Goal: Task Accomplishment & Management: Use online tool/utility

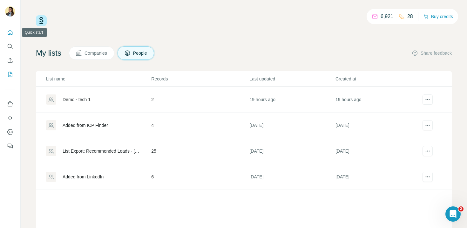
click at [8, 32] on icon "Quick start" at bounding box center [10, 32] width 5 height 5
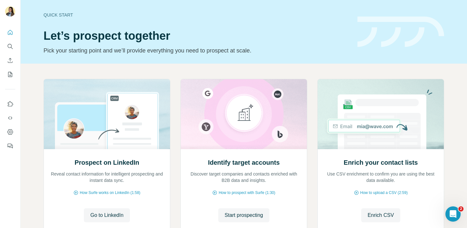
click at [204, 12] on div "Quick start" at bounding box center [197, 15] width 306 height 6
click at [12, 72] on icon "My lists" at bounding box center [10, 74] width 6 height 6
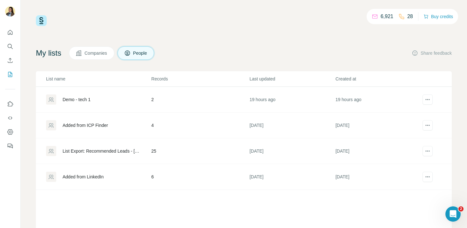
click at [81, 98] on div "Demo - tech 1" at bounding box center [77, 99] width 28 height 6
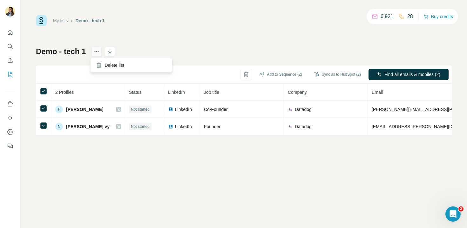
click at [96, 52] on icon "actions" at bounding box center [96, 51] width 6 height 6
click at [113, 67] on div "Delete list" at bounding box center [131, 64] width 79 height 11
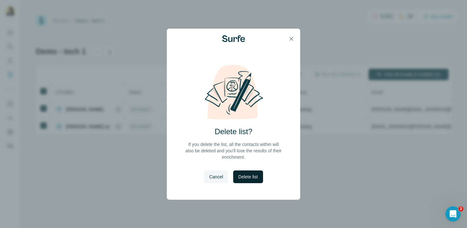
click at [251, 179] on span "Delete list" at bounding box center [247, 176] width 19 height 6
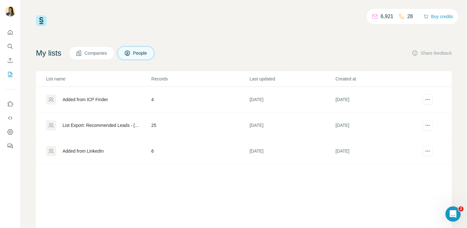
click at [79, 102] on div "Added from ICP Finder" at bounding box center [85, 99] width 45 height 6
click at [82, 126] on div "List Export: Recommended Leads - 30/09/2025 12:52" at bounding box center [102, 125] width 78 height 6
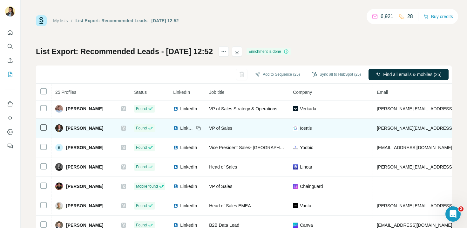
scroll to position [117, 0]
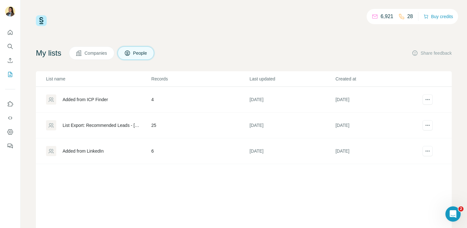
click at [83, 152] on div "Added from LinkedIn" at bounding box center [83, 151] width 41 height 6
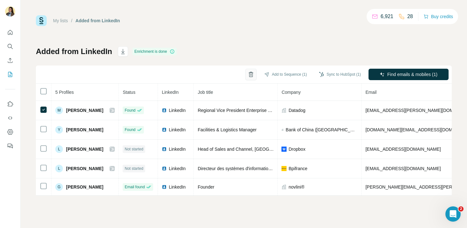
click at [252, 77] on button "button" at bounding box center [250, 74] width 11 height 11
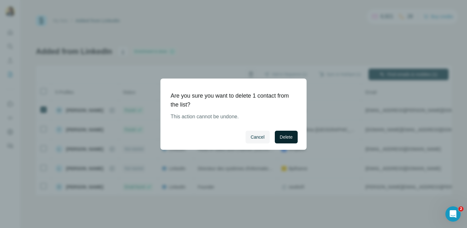
click at [285, 137] on span "Delete" at bounding box center [286, 137] width 13 height 6
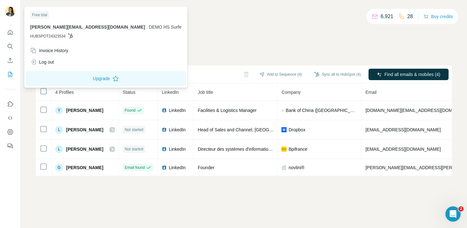
click at [10, 14] on img at bounding box center [10, 11] width 10 height 10
click at [39, 60] on div "Log out" at bounding box center [42, 62] width 24 height 6
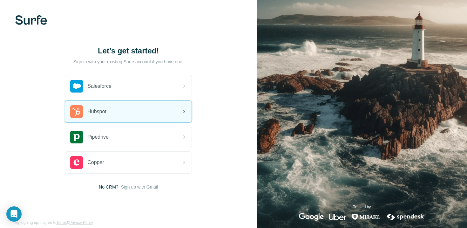
click at [154, 112] on div "Hubspot" at bounding box center [128, 112] width 126 height 22
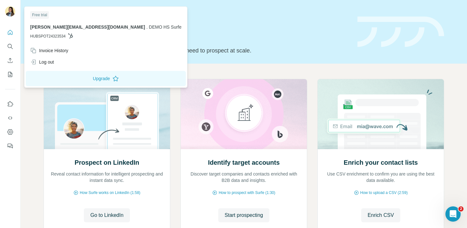
click at [11, 10] on img at bounding box center [10, 11] width 10 height 10
click at [11, 34] on icon "Quick start" at bounding box center [10, 32] width 6 height 6
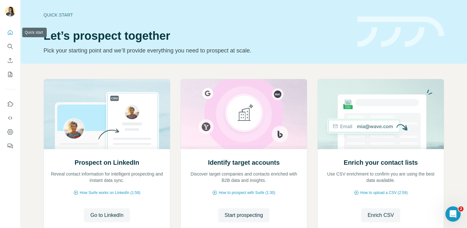
click at [11, 33] on icon "Quick start" at bounding box center [10, 32] width 6 height 6
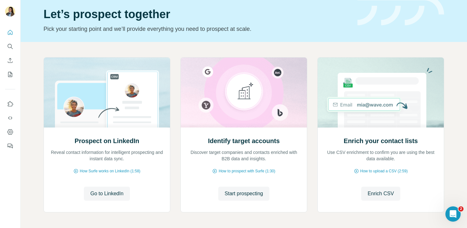
scroll to position [24, 0]
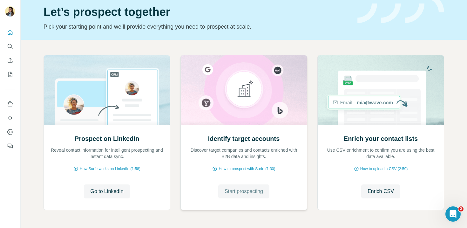
click at [234, 189] on span "Start prospecting" at bounding box center [244, 191] width 38 height 8
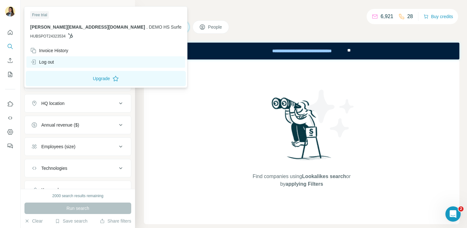
click at [59, 61] on div "Log out" at bounding box center [105, 61] width 159 height 11
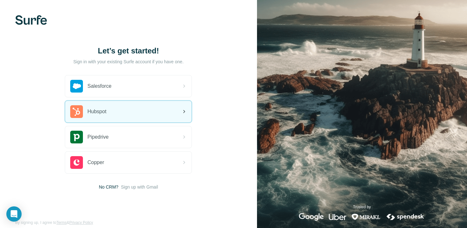
click at [135, 114] on div "Hubspot" at bounding box center [128, 112] width 126 height 22
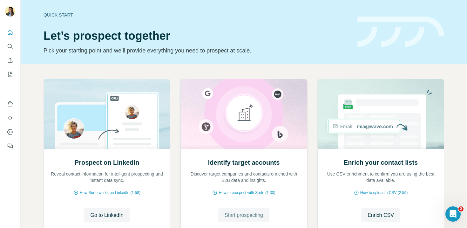
click at [244, 214] on span "Start prospecting" at bounding box center [244, 215] width 38 height 8
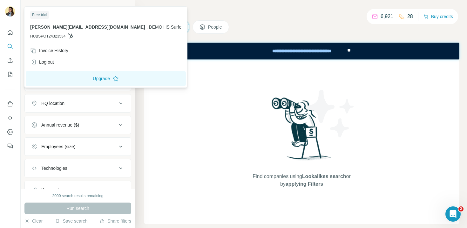
click at [8, 12] on img at bounding box center [10, 11] width 10 height 10
click at [12, 41] on button "Search" at bounding box center [10, 46] width 10 height 11
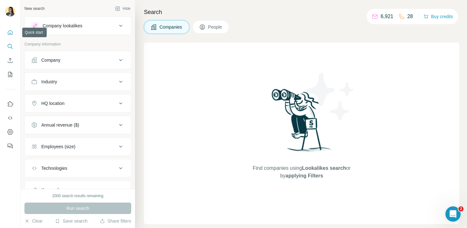
click at [11, 33] on icon "Quick start" at bounding box center [10, 32] width 6 height 6
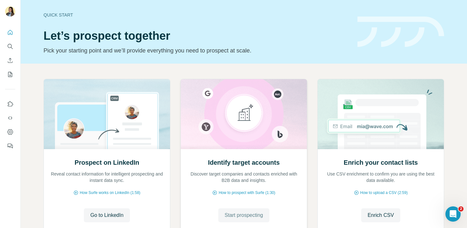
click at [242, 217] on span "Start prospecting" at bounding box center [244, 215] width 38 height 8
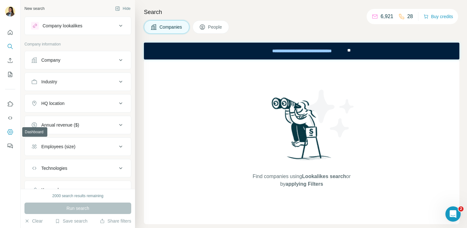
click at [11, 132] on icon "Dashboard" at bounding box center [10, 132] width 3 height 3
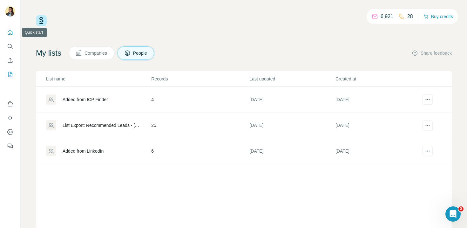
click at [11, 35] on icon "Quick start" at bounding box center [10, 32] width 6 height 6
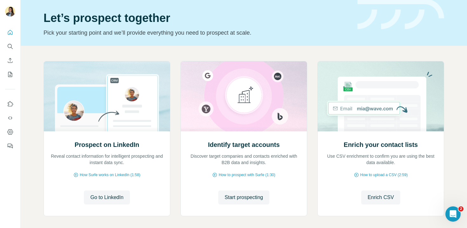
scroll to position [31, 0]
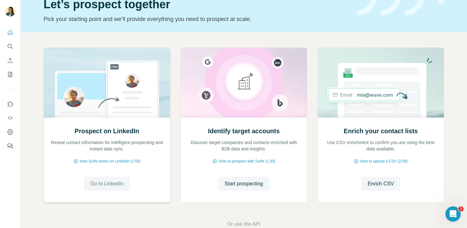
click at [109, 181] on span "Go to LinkedIn" at bounding box center [106, 184] width 33 height 8
click at [247, 185] on span "Start prospecting" at bounding box center [244, 184] width 38 height 8
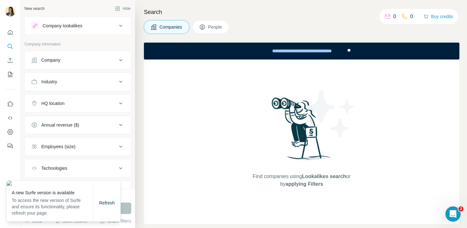
click at [110, 180] on img at bounding box center [64, 182] width 114 height 5
click at [139, 141] on div "Search Companies People Find companies using Lookalikes search or by applying F…" at bounding box center [301, 114] width 332 height 228
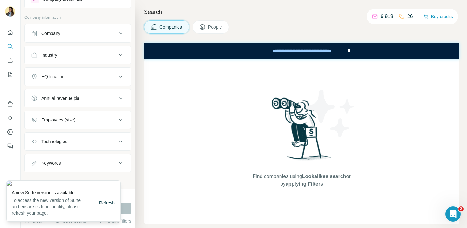
click at [103, 205] on span "Refresh" at bounding box center [107, 202] width 16 height 5
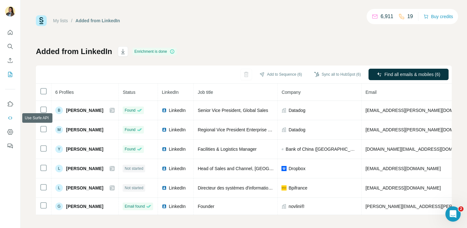
click at [11, 115] on icon "Use Surfe API" at bounding box center [10, 118] width 6 height 6
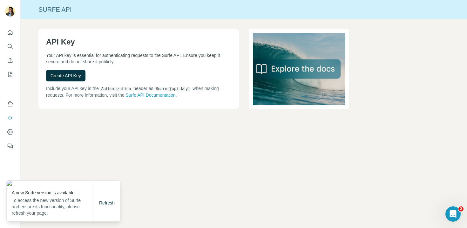
click at [135, 190] on div "Surfe API API Key Your API key is essential for authenticating requests to the …" at bounding box center [244, 114] width 446 height 228
click at [46, 122] on div "API Key Your API key is essential for authenticating requests to the Surfe API.…" at bounding box center [244, 79] width 446 height 120
click at [112, 208] on div "Refresh" at bounding box center [106, 202] width 27 height 13
click at [110, 202] on span "Refresh" at bounding box center [107, 202] width 16 height 5
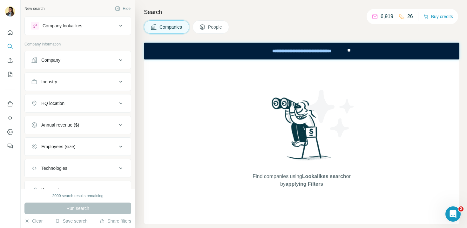
click at [98, 58] on div "Company" at bounding box center [74, 60] width 86 height 6
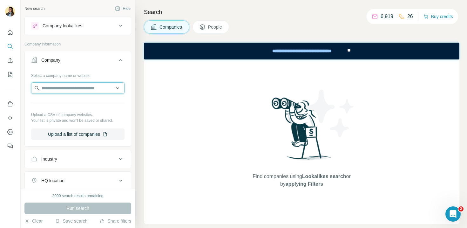
click at [62, 87] on input "text" at bounding box center [77, 87] width 93 height 11
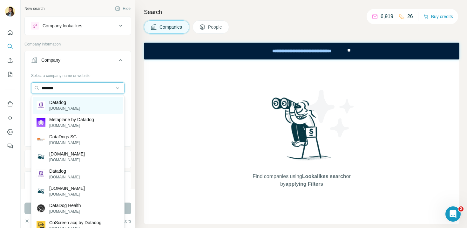
type input "*******"
click at [76, 107] on p "[DOMAIN_NAME]" at bounding box center [64, 108] width 30 height 6
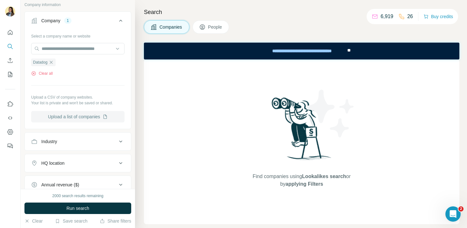
scroll to position [45, 0]
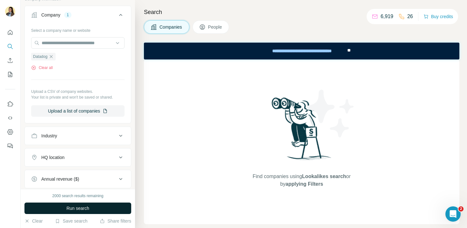
click at [74, 209] on span "Run search" at bounding box center [77, 208] width 23 height 6
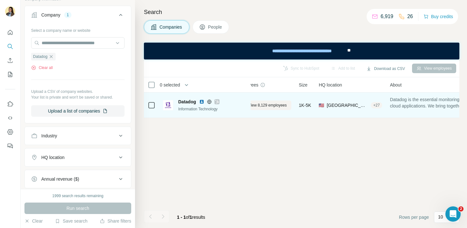
scroll to position [0, 0]
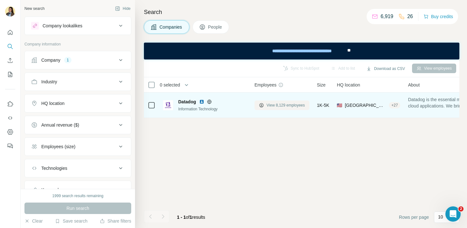
click at [277, 105] on span "View 8,129 employees" at bounding box center [285, 105] width 38 height 6
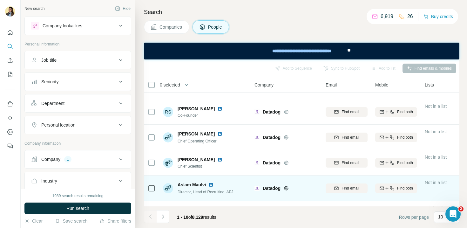
scroll to position [140, 0]
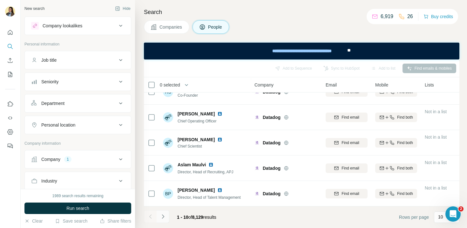
click at [165, 218] on icon "Navigate to next page" at bounding box center [163, 216] width 6 height 6
click at [149, 216] on icon "Navigate to previous page" at bounding box center [150, 216] width 6 height 6
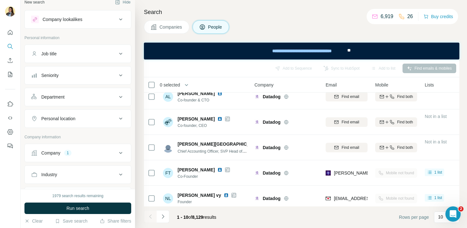
scroll to position [0, 0]
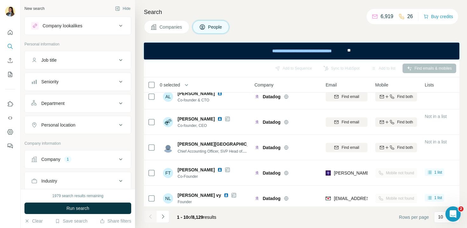
click at [100, 60] on div "Job title" at bounding box center [74, 60] width 86 height 6
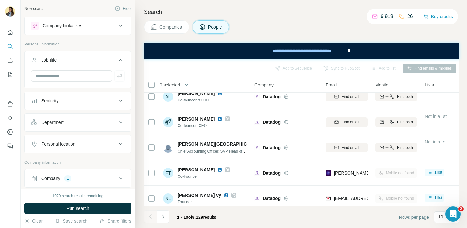
click at [64, 99] on div "Seniority" at bounding box center [74, 101] width 86 height 6
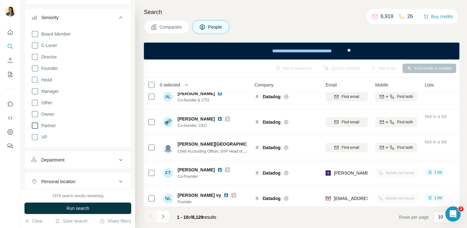
scroll to position [91, 0]
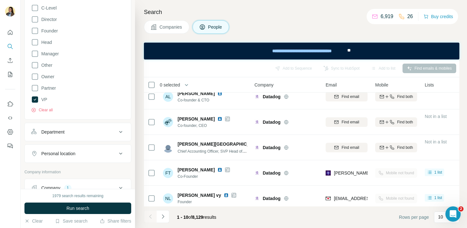
scroll to position [129, 0]
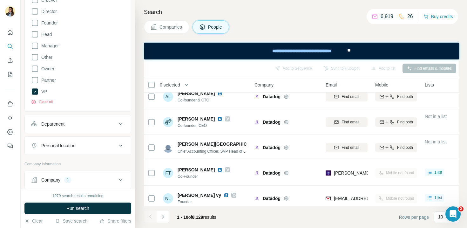
click at [86, 121] on div "Department" at bounding box center [74, 124] width 86 height 6
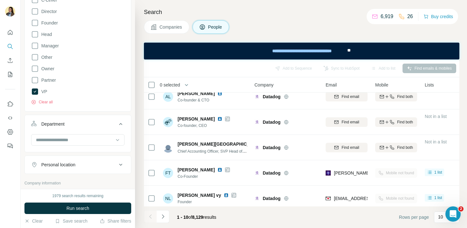
scroll to position [133, 0]
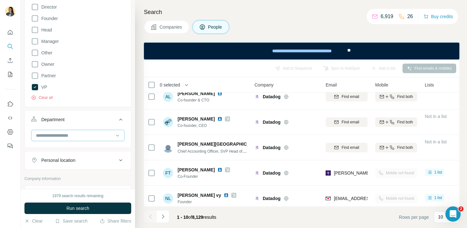
click at [75, 137] on input at bounding box center [74, 135] width 78 height 7
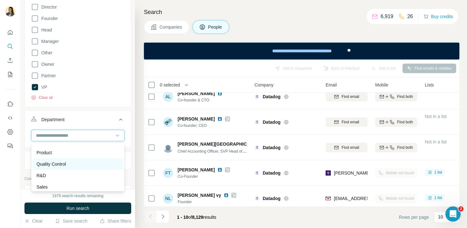
scroll to position [209, 0]
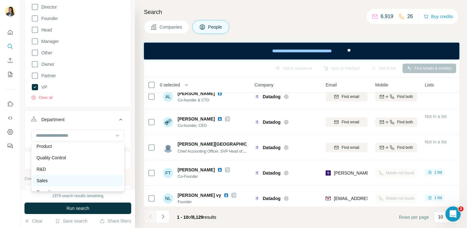
click at [61, 176] on div "Sales" at bounding box center [78, 180] width 90 height 11
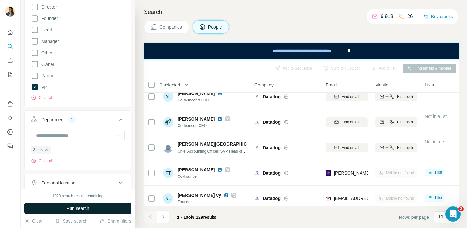
click at [104, 207] on button "Run search" at bounding box center [77, 207] width 107 height 11
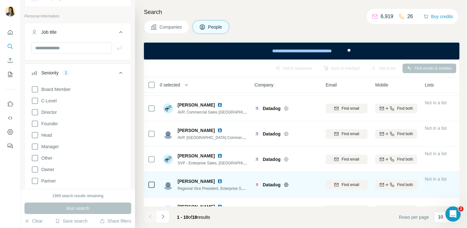
scroll to position [93, 0]
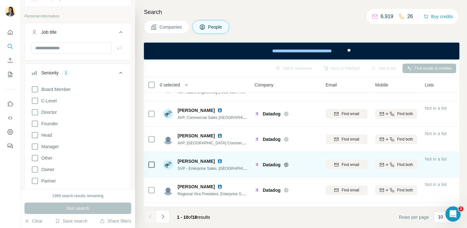
click at [217, 162] on img at bounding box center [219, 160] width 5 height 5
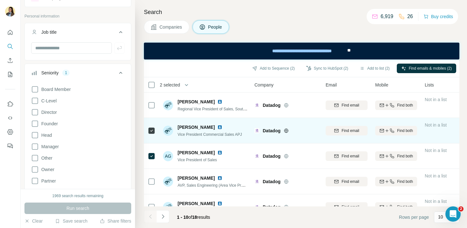
scroll to position [3, 0]
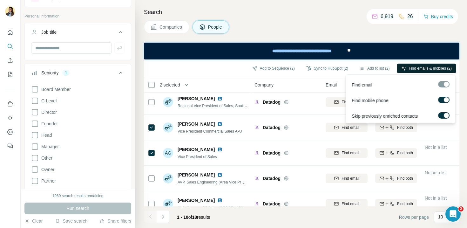
click at [417, 72] on button "Find emails & mobiles (2)" at bounding box center [426, 69] width 59 height 10
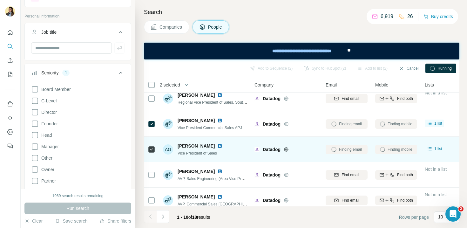
scroll to position [0, 0]
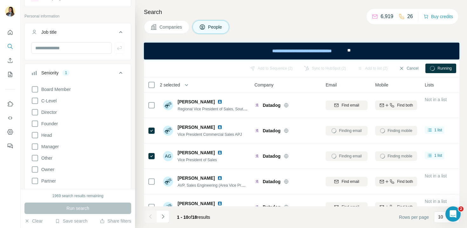
click at [435, 71] on div "Running" at bounding box center [440, 69] width 31 height 10
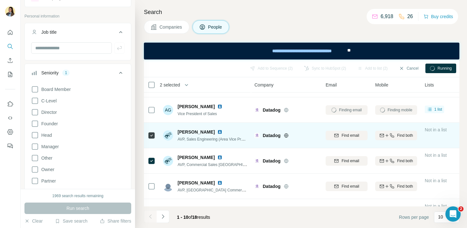
scroll to position [24, 0]
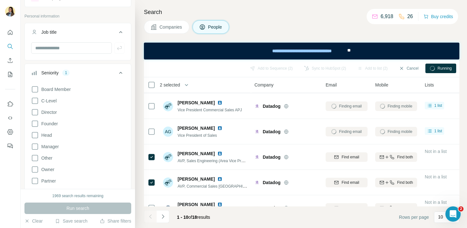
click at [442, 71] on div "Running" at bounding box center [440, 69] width 31 height 10
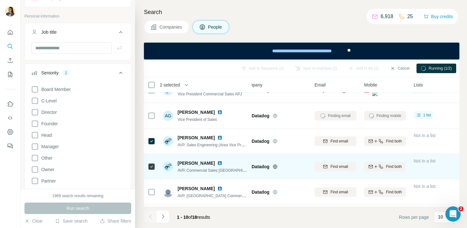
scroll to position [40, 0]
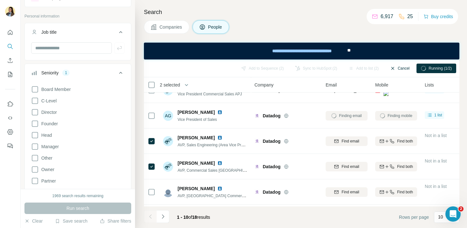
click at [398, 69] on button "Cancel" at bounding box center [400, 69] width 28 height 10
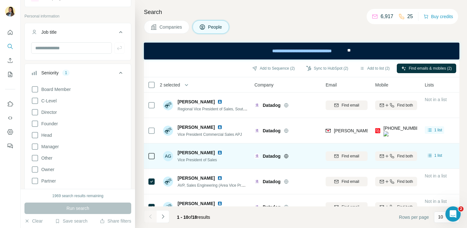
scroll to position [0, 0]
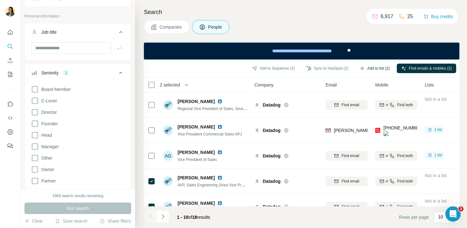
click at [379, 68] on button "Add to list (2)" at bounding box center [374, 69] width 39 height 10
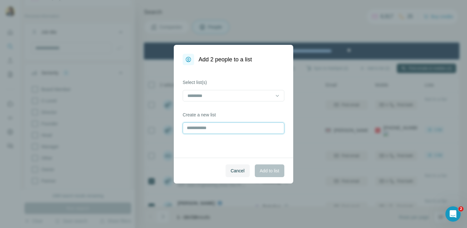
click at [209, 129] on input "text" at bounding box center [234, 127] width 102 height 11
type input "*"
type input "**********"
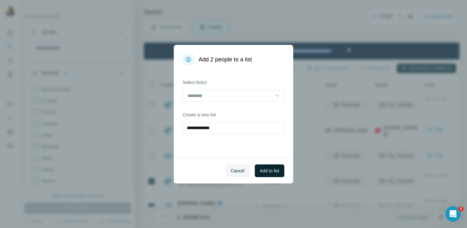
click at [274, 170] on span "Add to list" at bounding box center [269, 170] width 19 height 6
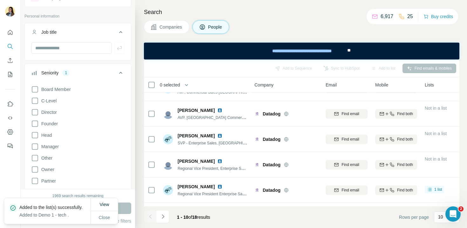
scroll to position [133, 0]
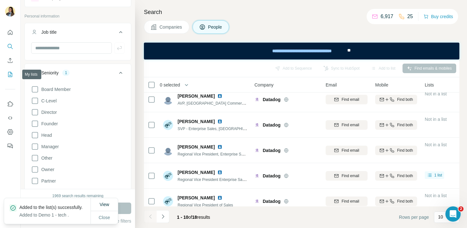
click at [10, 73] on icon "My lists" at bounding box center [10, 74] width 3 height 4
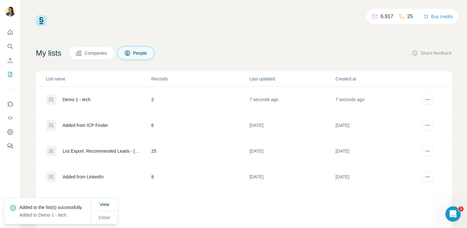
click at [72, 101] on div "Demo 1 - tech" at bounding box center [77, 99] width 28 height 6
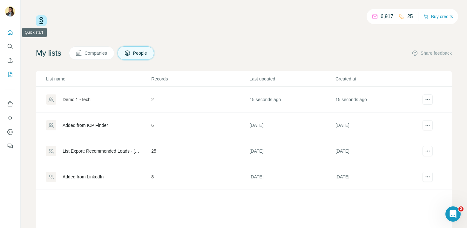
click at [9, 32] on icon "Quick start" at bounding box center [10, 32] width 6 height 6
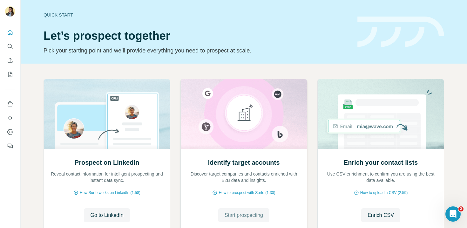
click at [249, 214] on span "Start prospecting" at bounding box center [244, 215] width 38 height 8
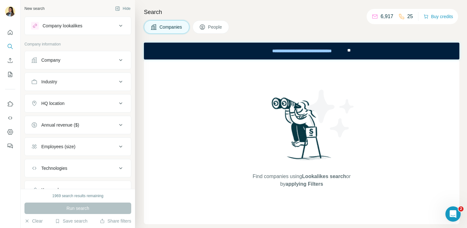
click at [99, 26] on div "Company lookalikes" at bounding box center [74, 26] width 86 height 8
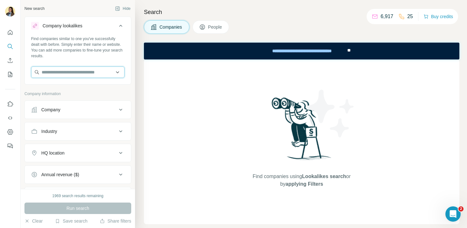
click at [74, 75] on input "text" at bounding box center [77, 71] width 93 height 11
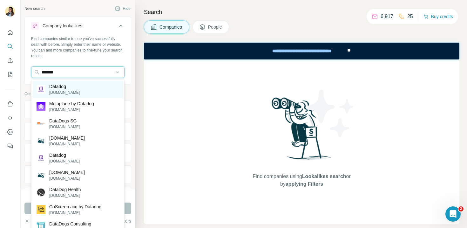
type input "*******"
click at [84, 90] on div "Datadog [DOMAIN_NAME]" at bounding box center [78, 89] width 90 height 17
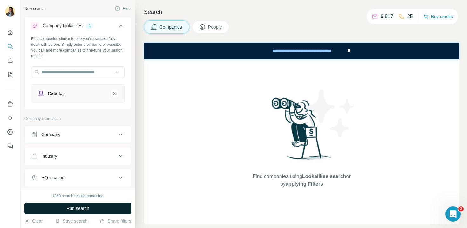
click at [77, 211] on span "Run search" at bounding box center [77, 208] width 23 height 6
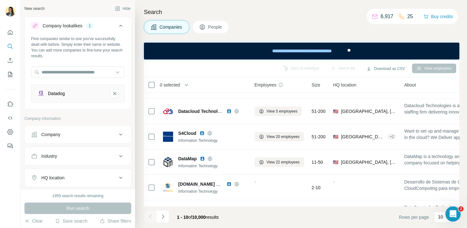
scroll to position [112, 0]
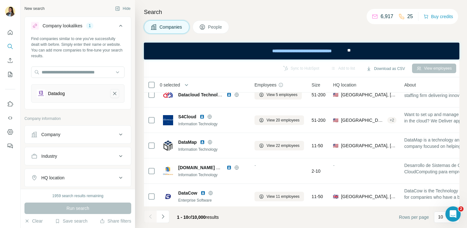
click at [113, 93] on icon "Datadog-remove-button" at bounding box center [115, 93] width 6 height 6
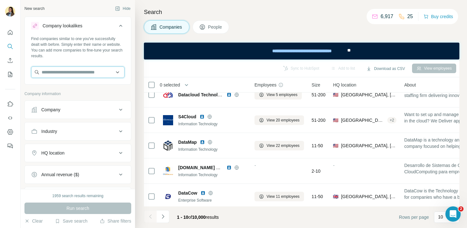
click at [91, 75] on input "text" at bounding box center [77, 71] width 93 height 11
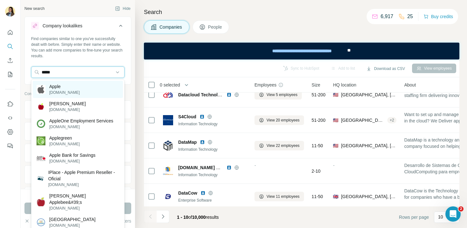
type input "*****"
click at [91, 92] on div "Apple [DOMAIN_NAME]" at bounding box center [78, 89] width 90 height 17
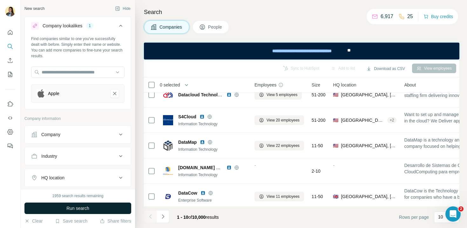
click at [95, 206] on button "Run search" at bounding box center [77, 207] width 107 height 11
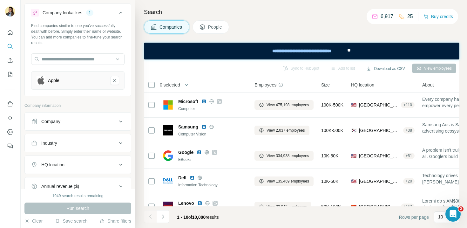
scroll to position [13, 0]
click at [314, 22] on div "Companies People" at bounding box center [301, 26] width 315 height 13
click at [11, 132] on icon "Dashboard" at bounding box center [10, 132] width 6 height 6
click at [9, 33] on icon "Quick start" at bounding box center [10, 32] width 6 height 6
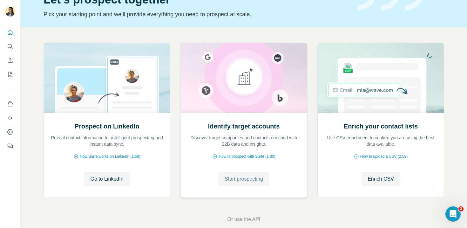
scroll to position [47, 0]
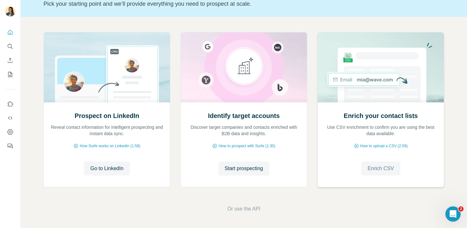
click at [376, 171] on span "Enrich CSV" at bounding box center [381, 169] width 26 height 8
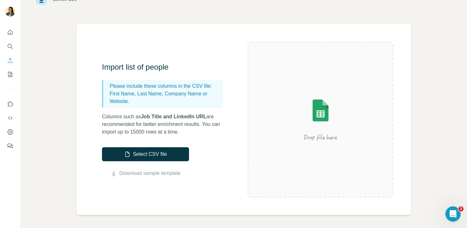
scroll to position [32, 0]
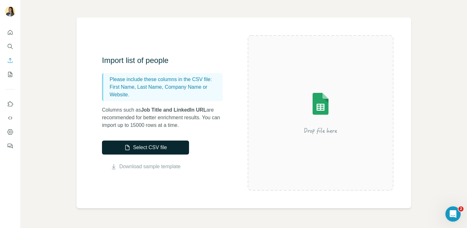
click at [157, 152] on button "Select CSV file" at bounding box center [145, 147] width 87 height 14
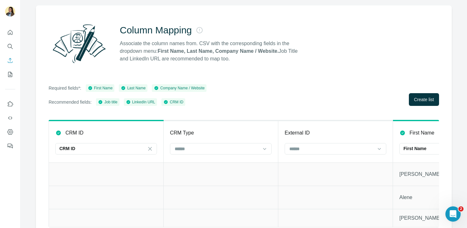
scroll to position [44, 0]
click at [430, 101] on span "Create list" at bounding box center [424, 99] width 20 height 6
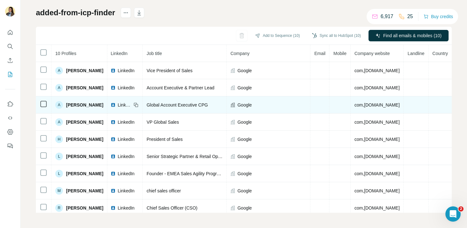
scroll to position [0, 61]
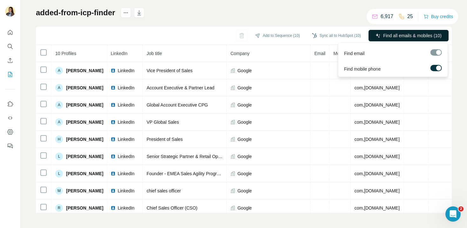
click at [393, 39] on button "Find all emails & mobiles (10)" at bounding box center [408, 35] width 80 height 11
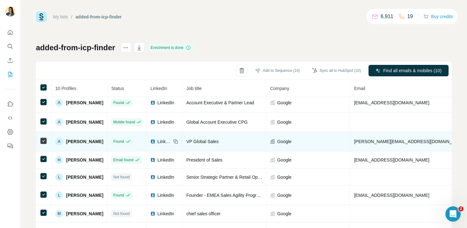
scroll to position [39, 0]
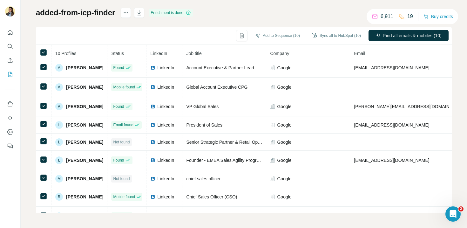
click at [39, 55] on th at bounding box center [44, 53] width 16 height 17
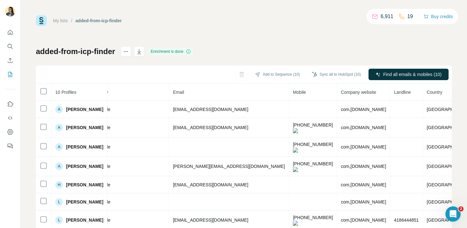
scroll to position [26, 0]
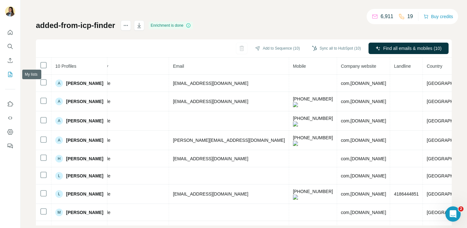
click at [7, 74] on icon "My lists" at bounding box center [10, 74] width 6 height 6
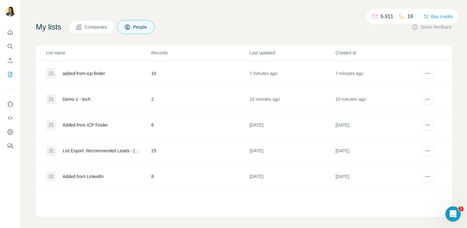
click at [101, 75] on div "added-from-icp-finder" at bounding box center [84, 73] width 43 height 6
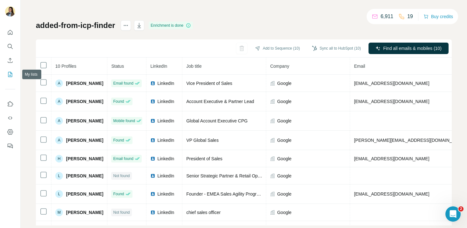
click at [9, 73] on icon "My lists" at bounding box center [10, 74] width 6 height 6
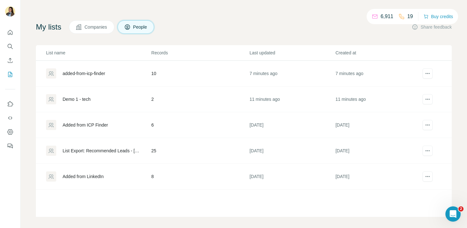
click at [85, 101] on div "Demo 1 - tech" at bounding box center [77, 99] width 28 height 6
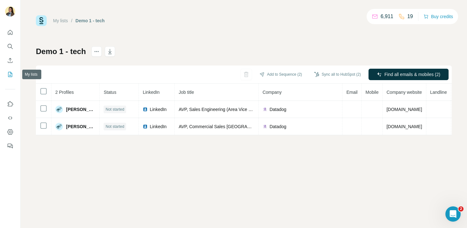
click at [10, 75] on icon "My lists" at bounding box center [10, 74] width 3 height 4
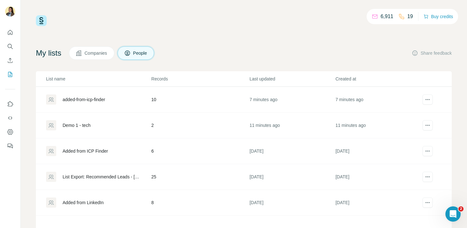
scroll to position [30, 0]
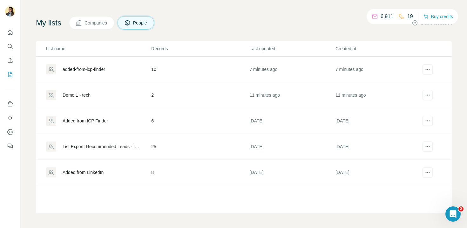
click at [99, 119] on div "Added from ICP Finder" at bounding box center [85, 121] width 45 height 6
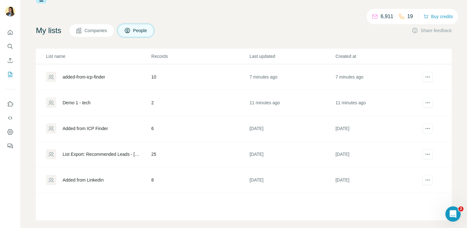
scroll to position [30, 0]
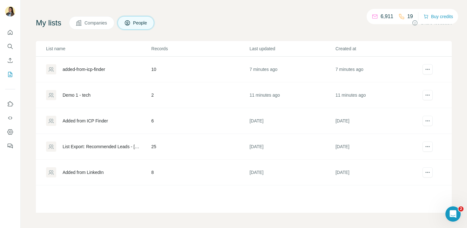
click at [88, 149] on div "List Export: Recommended Leads - [DATE] 12:52" at bounding box center [102, 146] width 78 height 6
